Goal: Task Accomplishment & Management: Complete application form

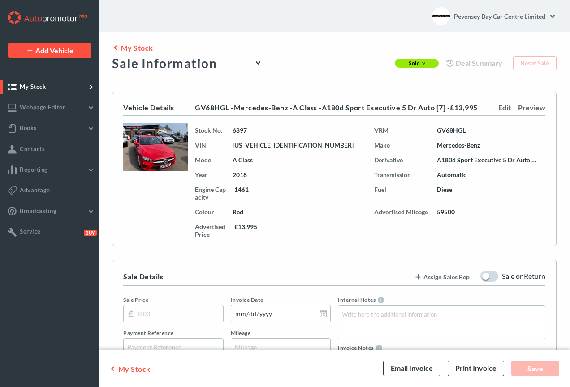
type input "13800.00"
type input "[DATE]"
type input "GV68HGL"
type input "59564"
type input "[PERSON_NAME]"
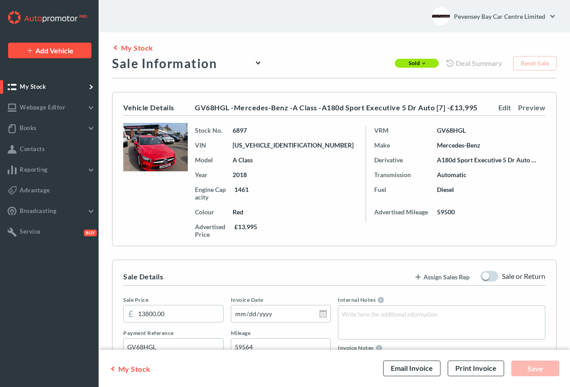
type input "[PERSON_NAME]"
type input "07880731396"
type input "[EMAIL_ADDRESS][DOMAIN_NAME]"
type input "[STREET_ADDRESS][PERSON_NAME]"
type input "[GEOGRAPHIC_DATA]"
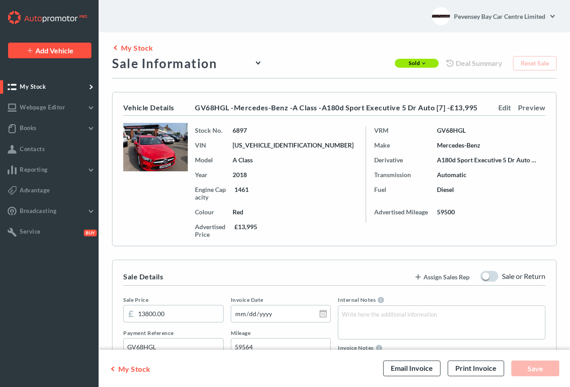
type input "[GEOGRAPHIC_DATA]"
type input "BN22 8QA"
type input "[DATE]"
type input "16:00"
click at [488, 63] on div "Deal Summary" at bounding box center [474, 63] width 56 height 0
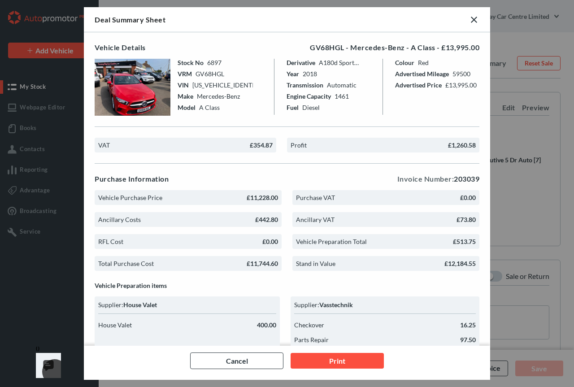
click at [472, 19] on link at bounding box center [473, 19] width 11 height 11
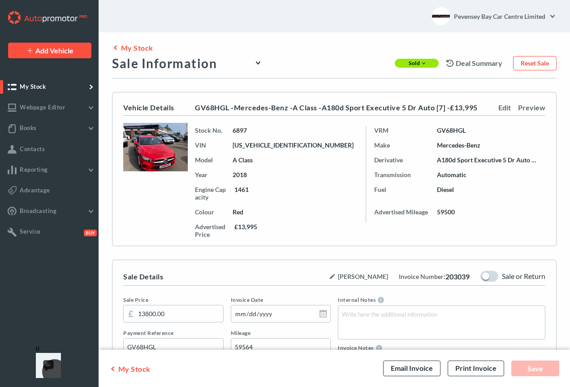
click at [222, 61] on div "Sale Information" at bounding box center [187, 63] width 150 height 15
click at [202, 81] on div "Purchase Information" at bounding box center [187, 82] width 150 height 18
type input "13800.00"
type input "[DATE]"
type input "GV68HGL"
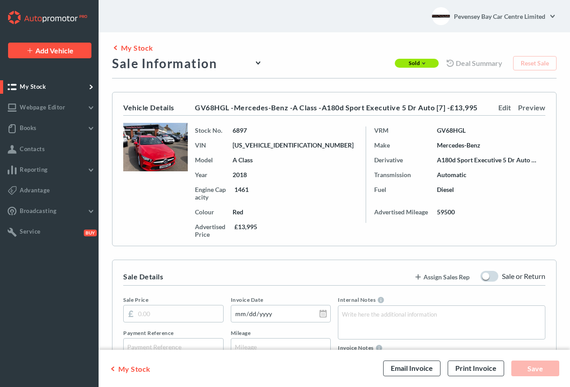
type input "59564"
type input "[PERSON_NAME]"
type input "07880731396"
type input "[EMAIL_ADDRESS][DOMAIN_NAME]"
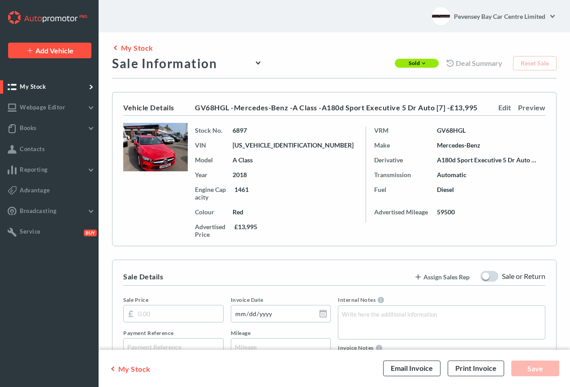
type input "[STREET_ADDRESS][PERSON_NAME]"
type input "[GEOGRAPHIC_DATA]"
type input "BN22 8QA"
type input "[DATE]"
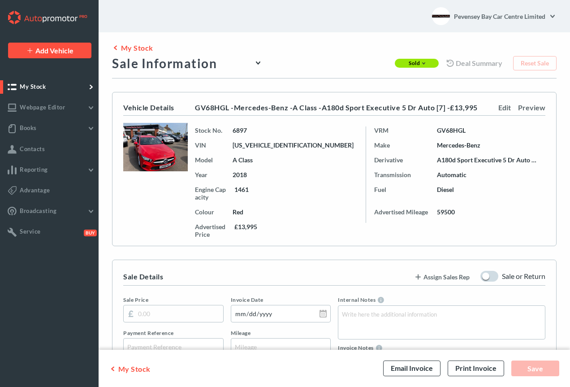
type input "16:00"
click at [485, 63] on div "Deal Summary" at bounding box center [474, 63] width 56 height 0
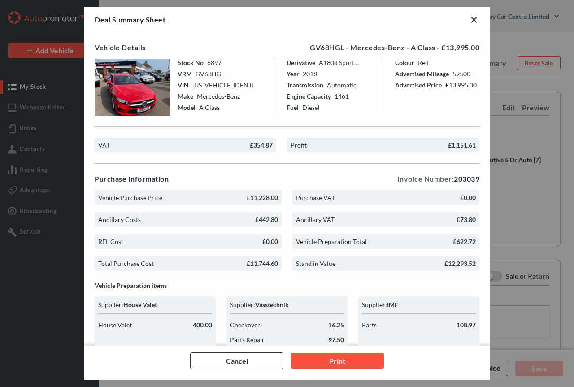
click at [473, 20] on link at bounding box center [473, 19] width 11 height 11
